Goal: Task Accomplishment & Management: Manage account settings

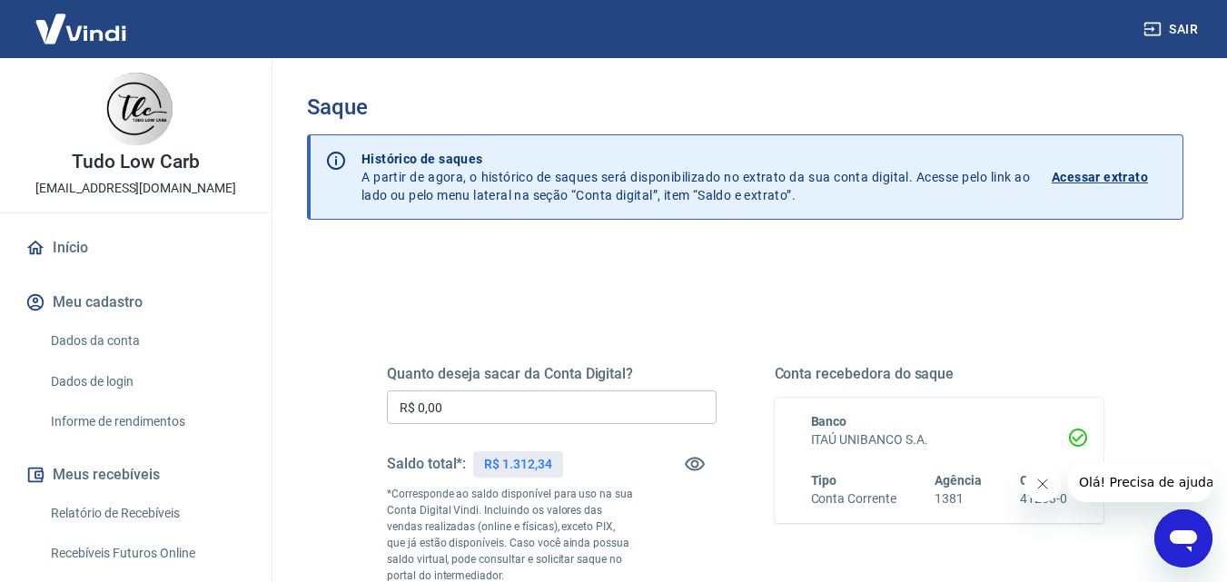
click at [463, 411] on input "R$ 0,00" at bounding box center [552, 408] width 330 height 34
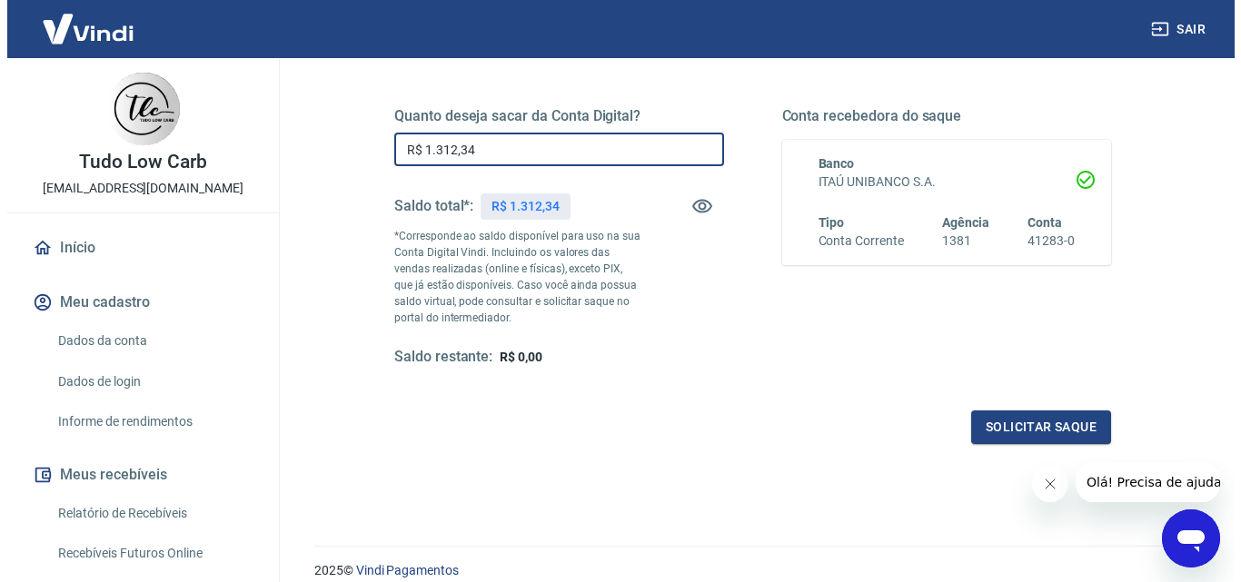
scroll to position [273, 0]
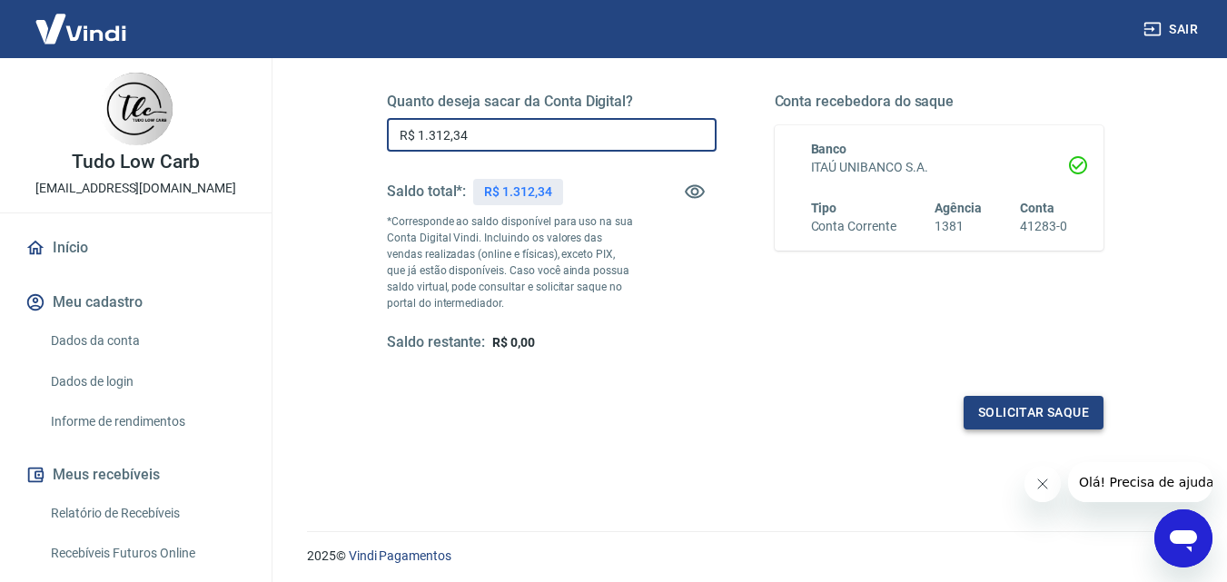
type input "R$ 1.312,34"
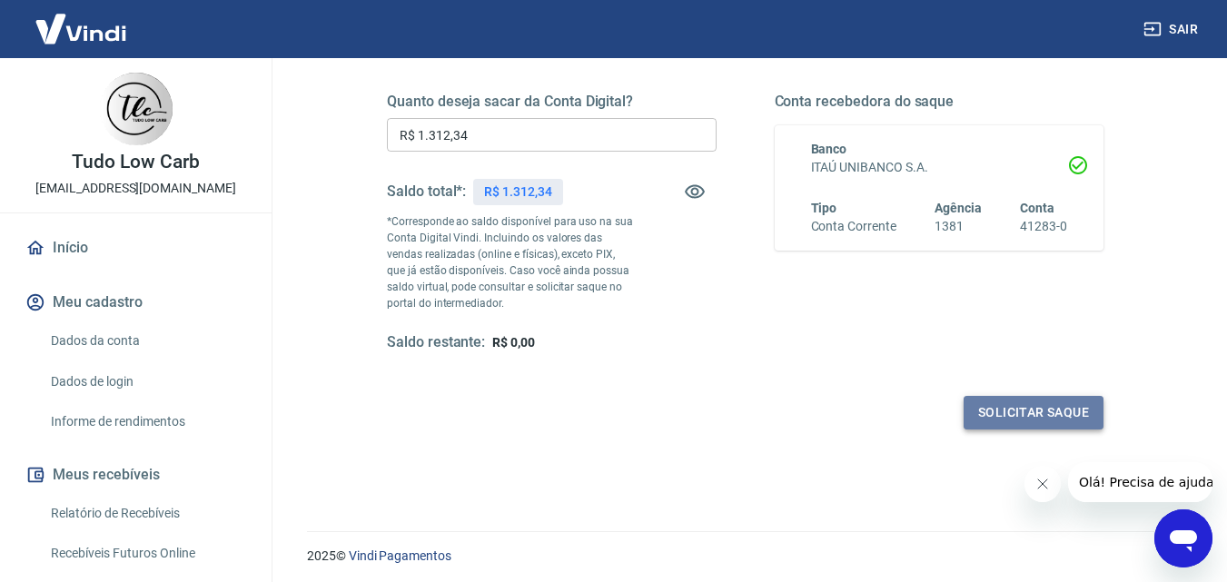
click at [1029, 411] on button "Solicitar saque" at bounding box center [1034, 413] width 140 height 34
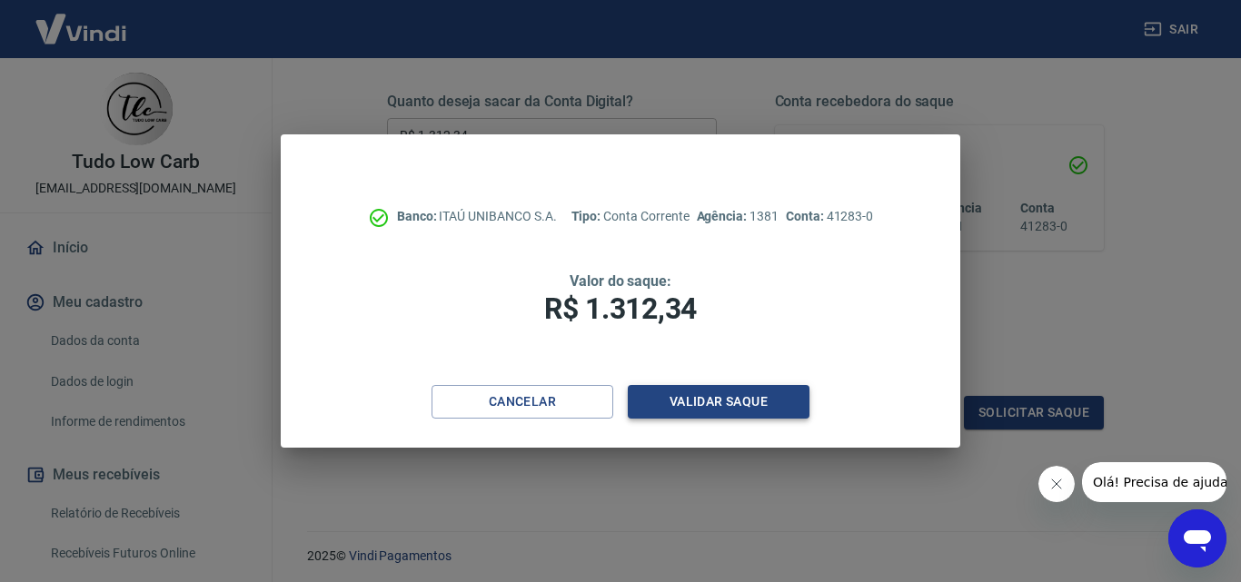
click at [719, 392] on button "Validar saque" at bounding box center [719, 402] width 182 height 34
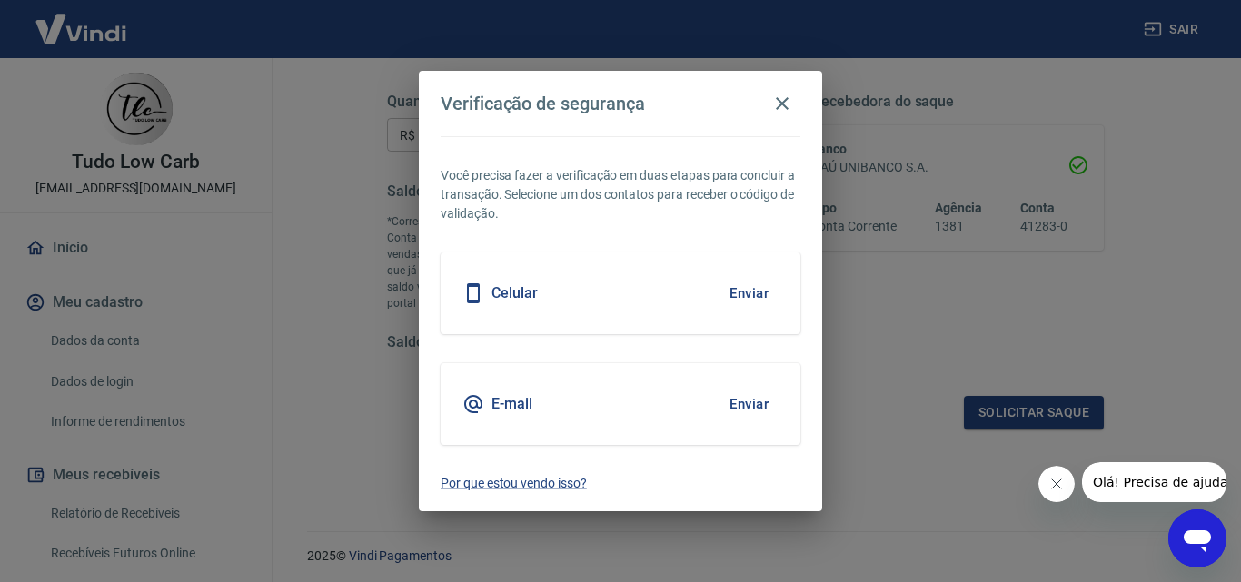
click at [742, 403] on button "Enviar" at bounding box center [748, 404] width 59 height 38
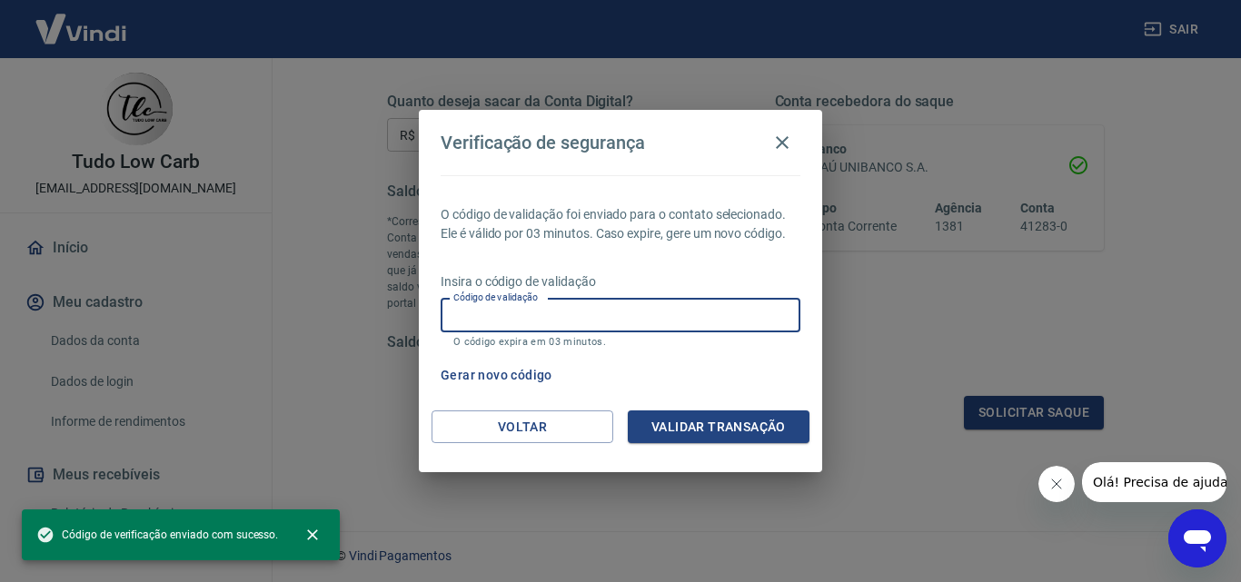
click at [499, 322] on input "Código de validação" at bounding box center [621, 316] width 360 height 34
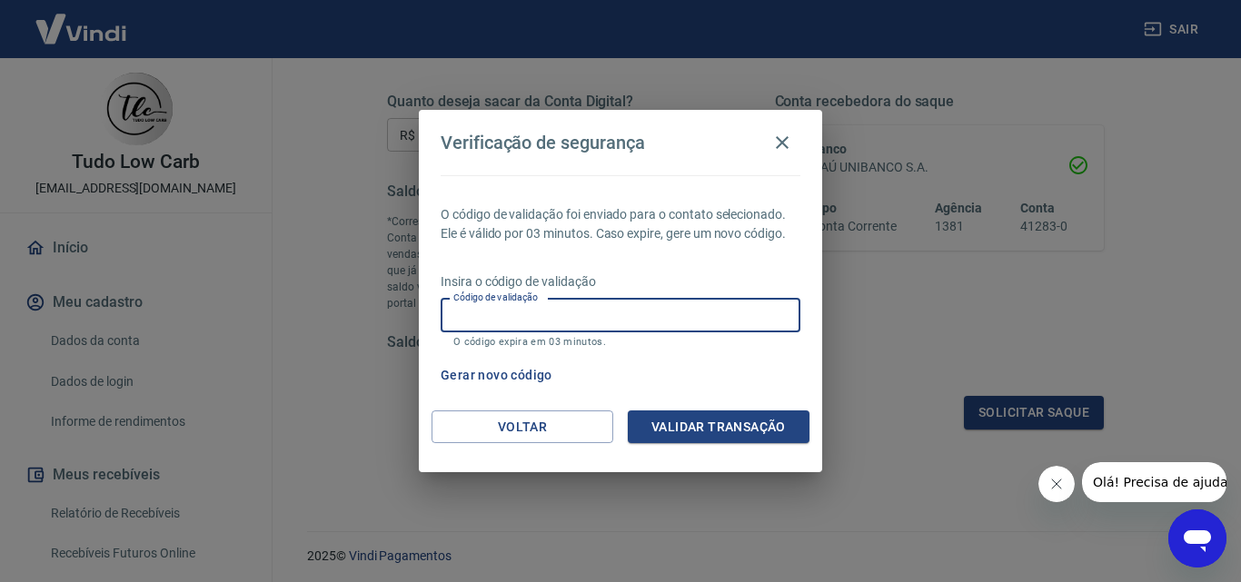
paste input "381696"
type input "381696"
drag, startPoint x: 709, startPoint y: 419, endPoint x: 688, endPoint y: 136, distance: 283.3
click at [709, 419] on button "Validar transação" at bounding box center [719, 428] width 182 height 34
